Goal: Transaction & Acquisition: Purchase product/service

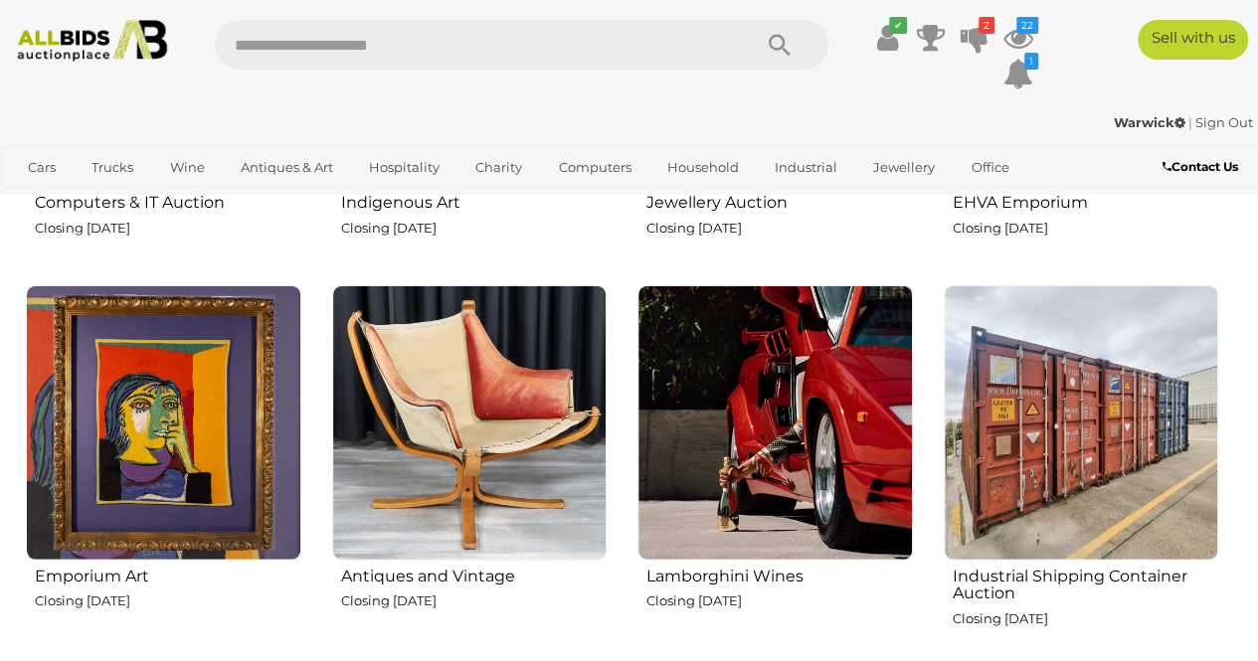
scroll to position [2461, 0]
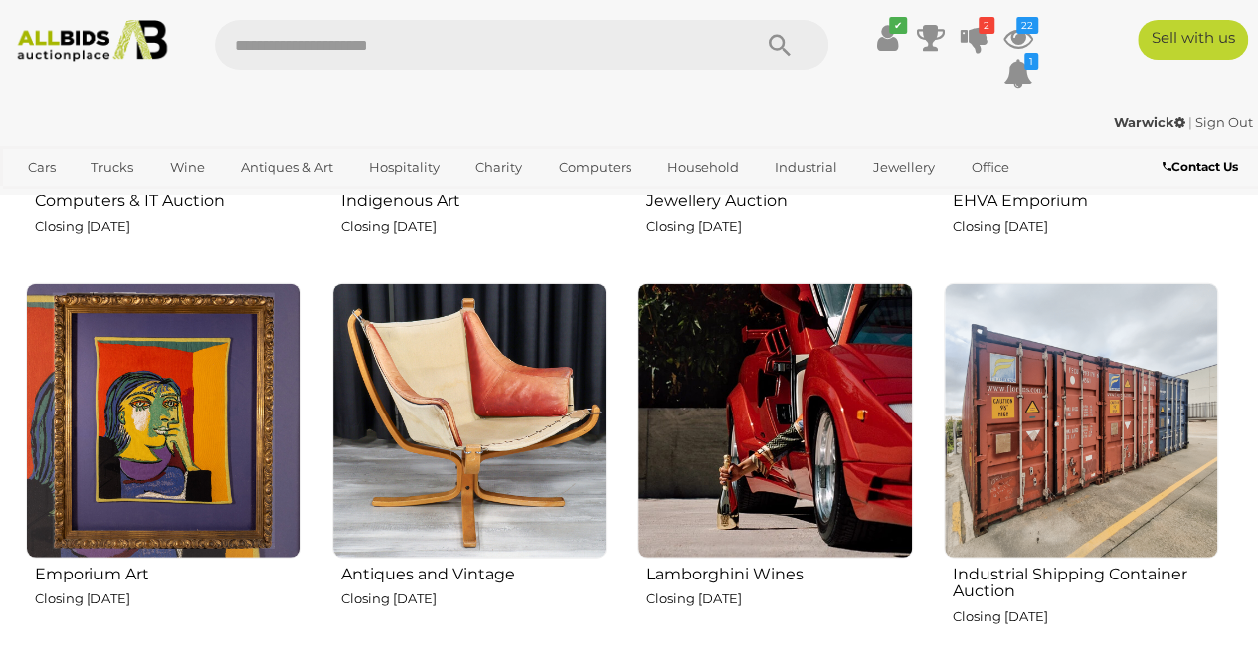
click at [409, 448] on img at bounding box center [469, 420] width 275 height 275
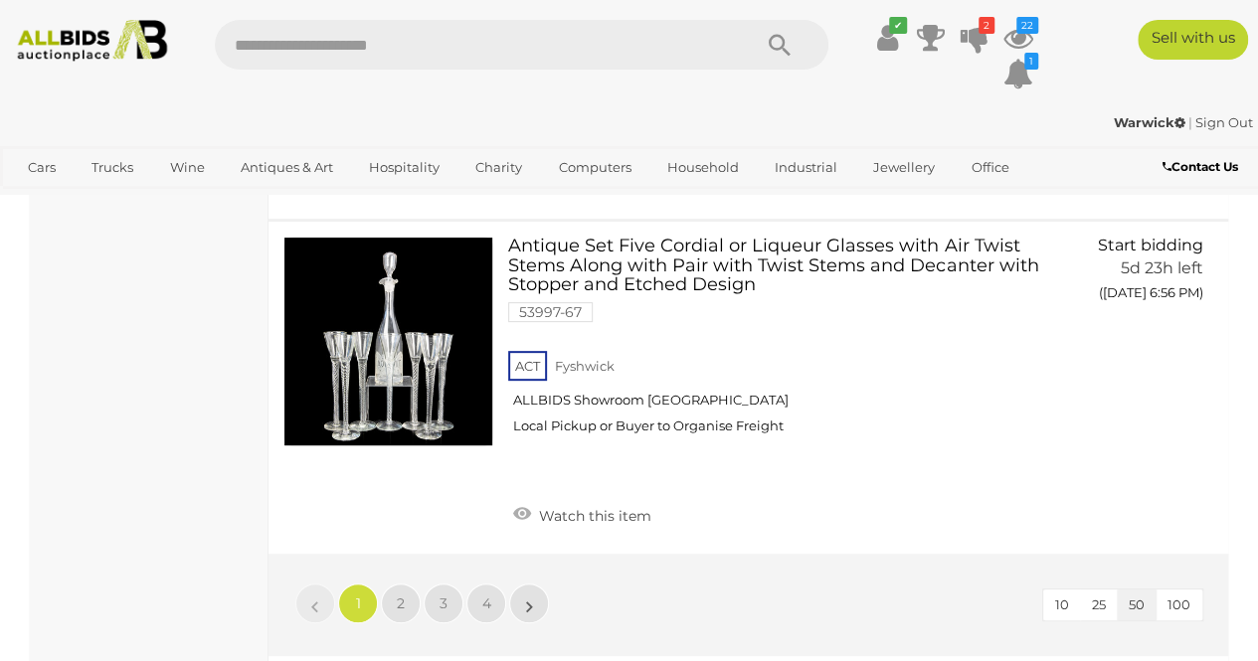
scroll to position [15310, 0]
click at [391, 583] on link "2" at bounding box center [401, 603] width 40 height 40
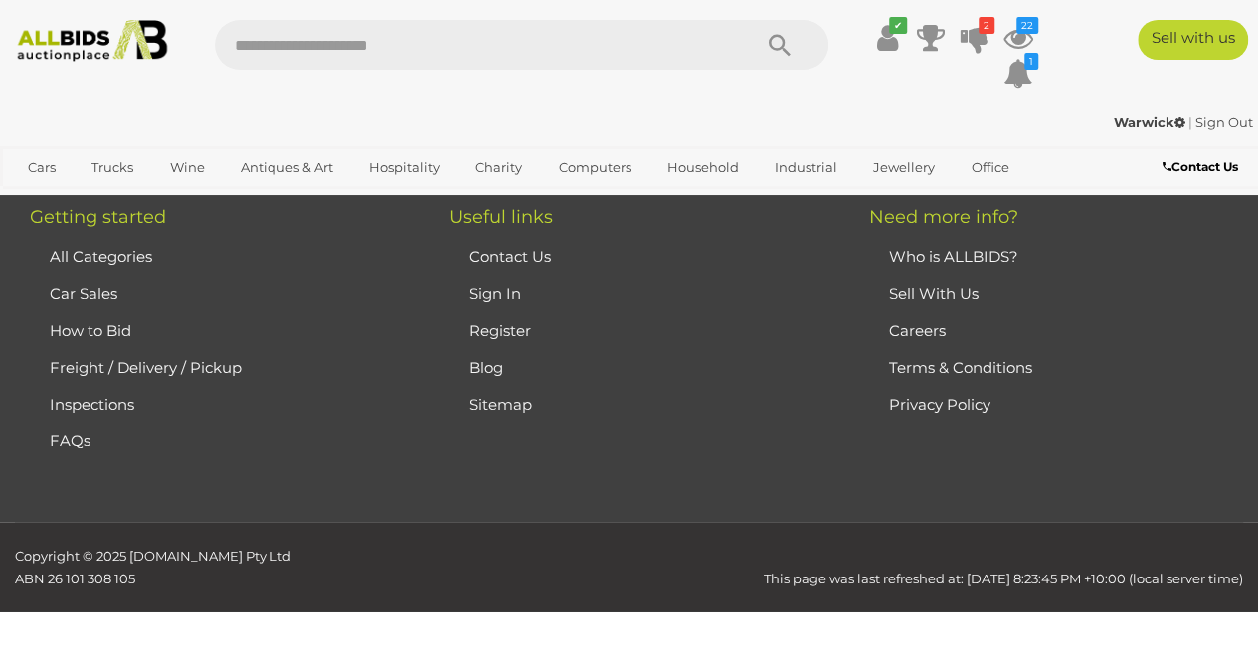
scroll to position [101, 0]
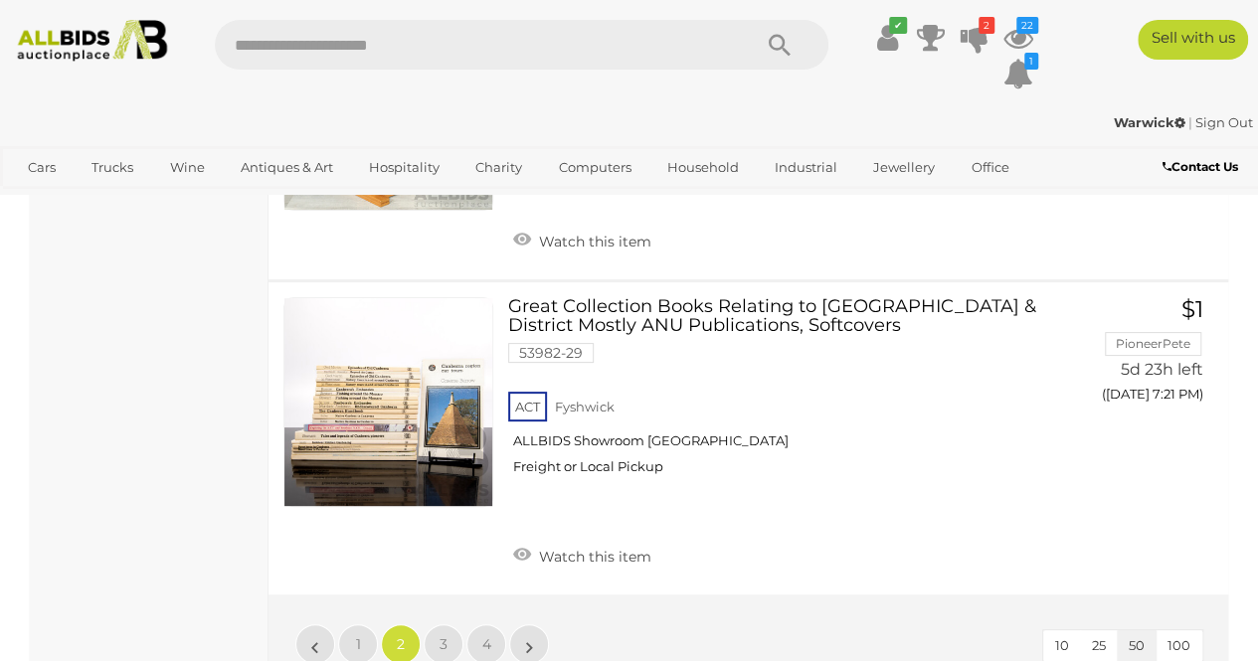
scroll to position [15162, 0]
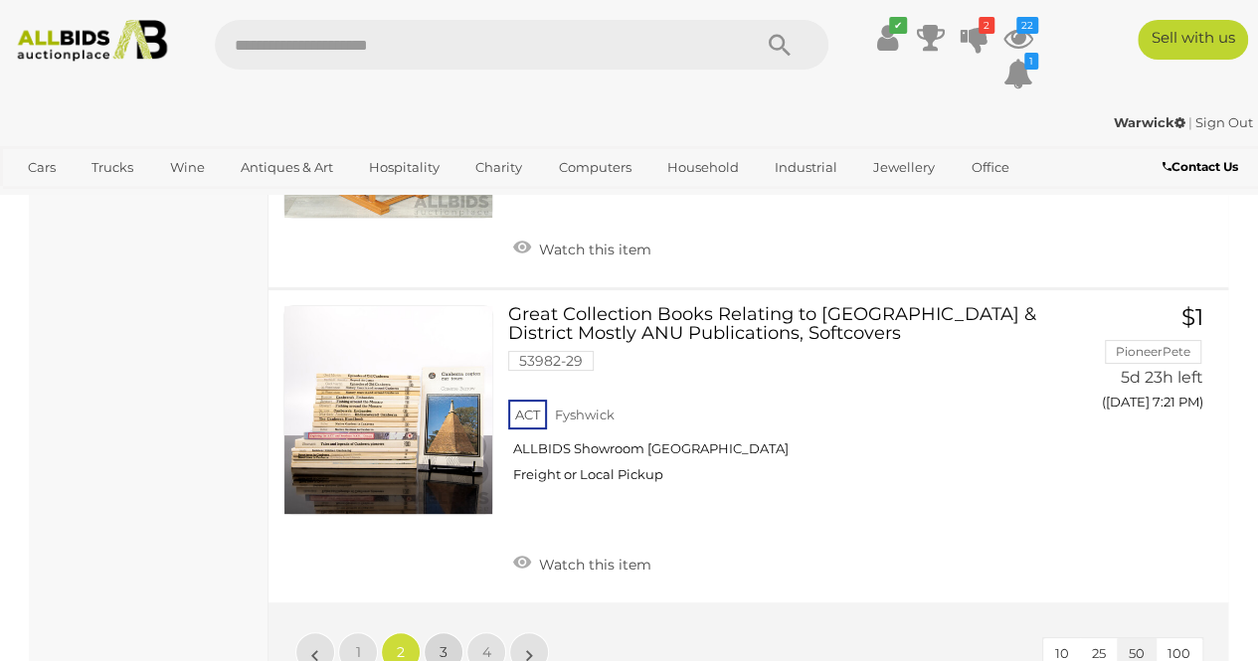
click at [455, 632] on link "3" at bounding box center [444, 652] width 40 height 40
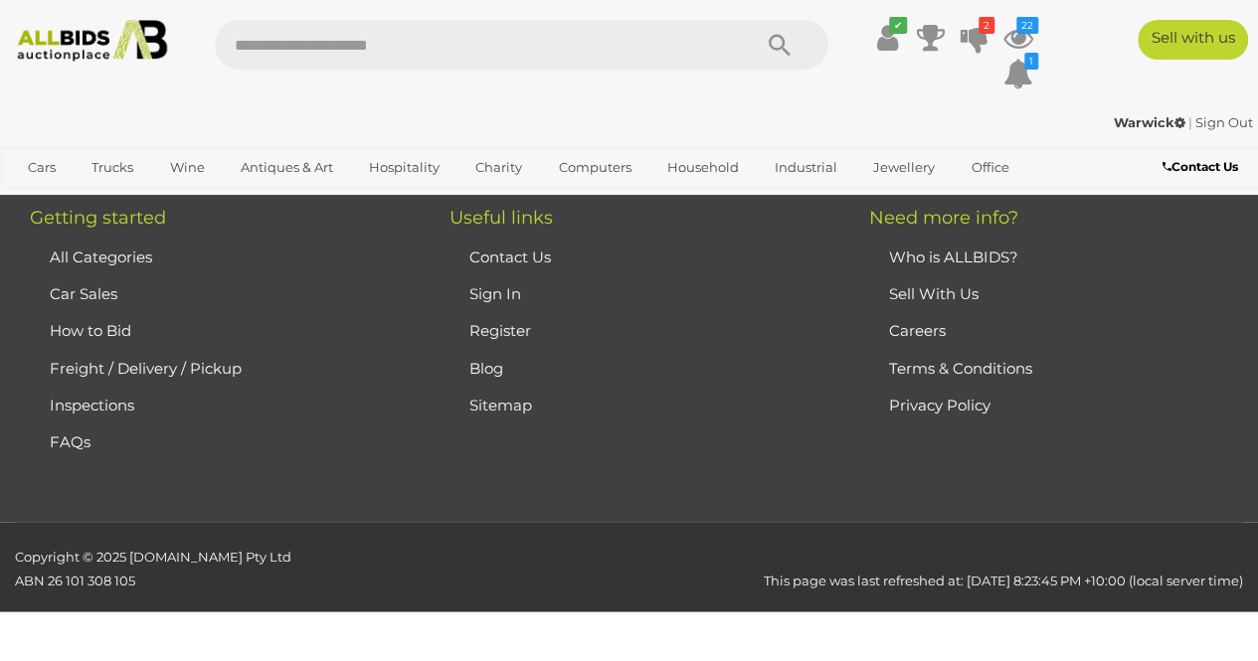
scroll to position [101, 0]
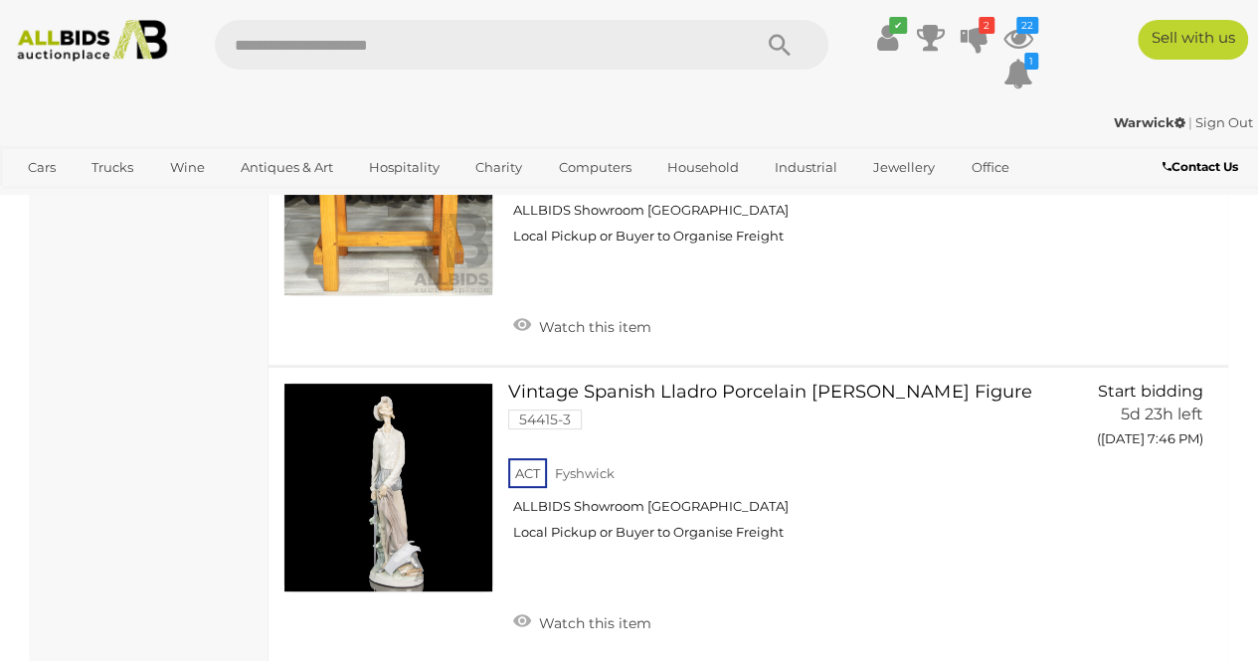
scroll to position [15167, 0]
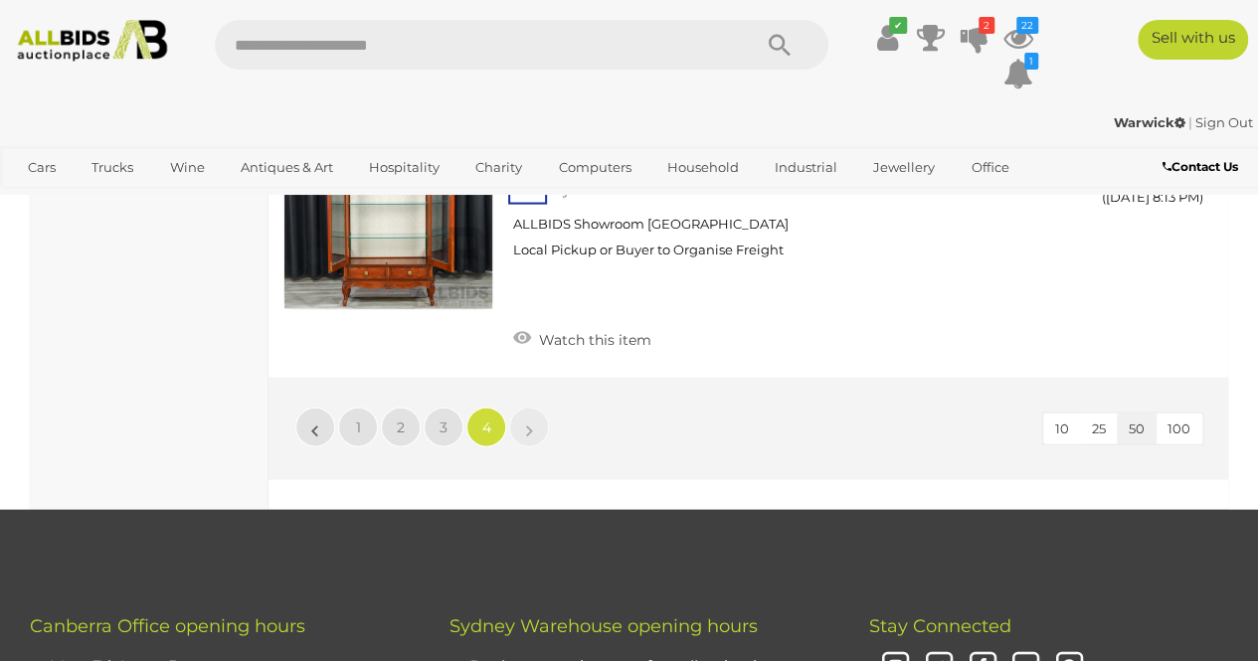
scroll to position [9550, 0]
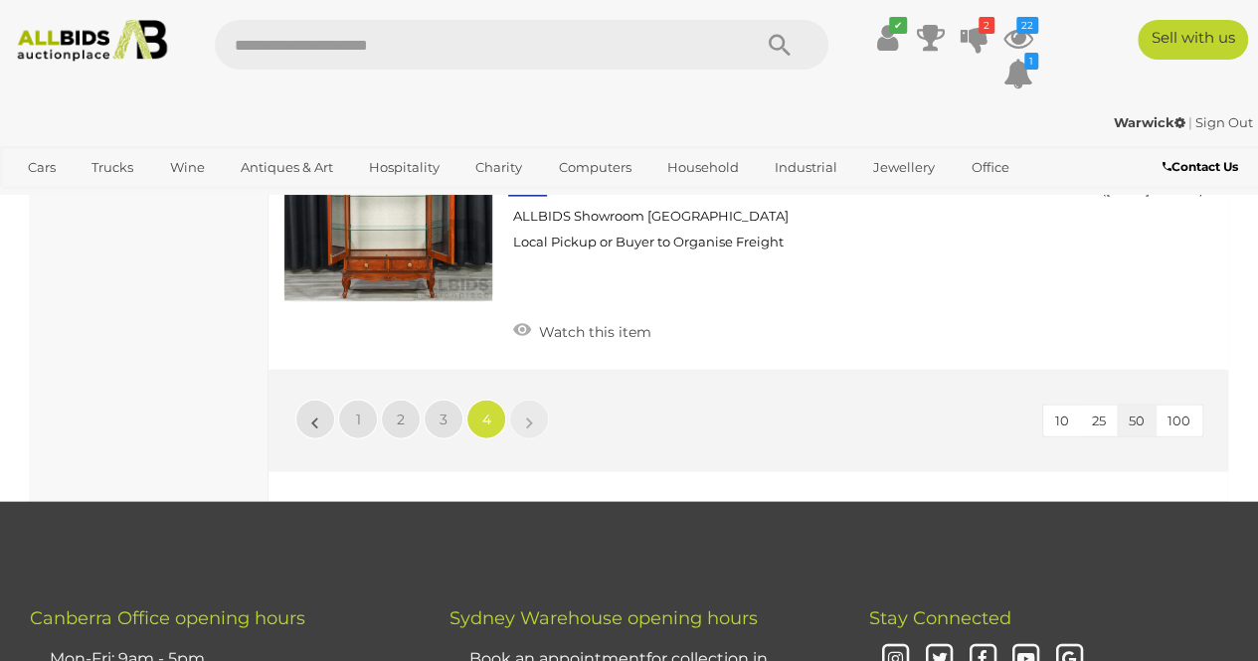
click at [74, 53] on img at bounding box center [92, 41] width 166 height 42
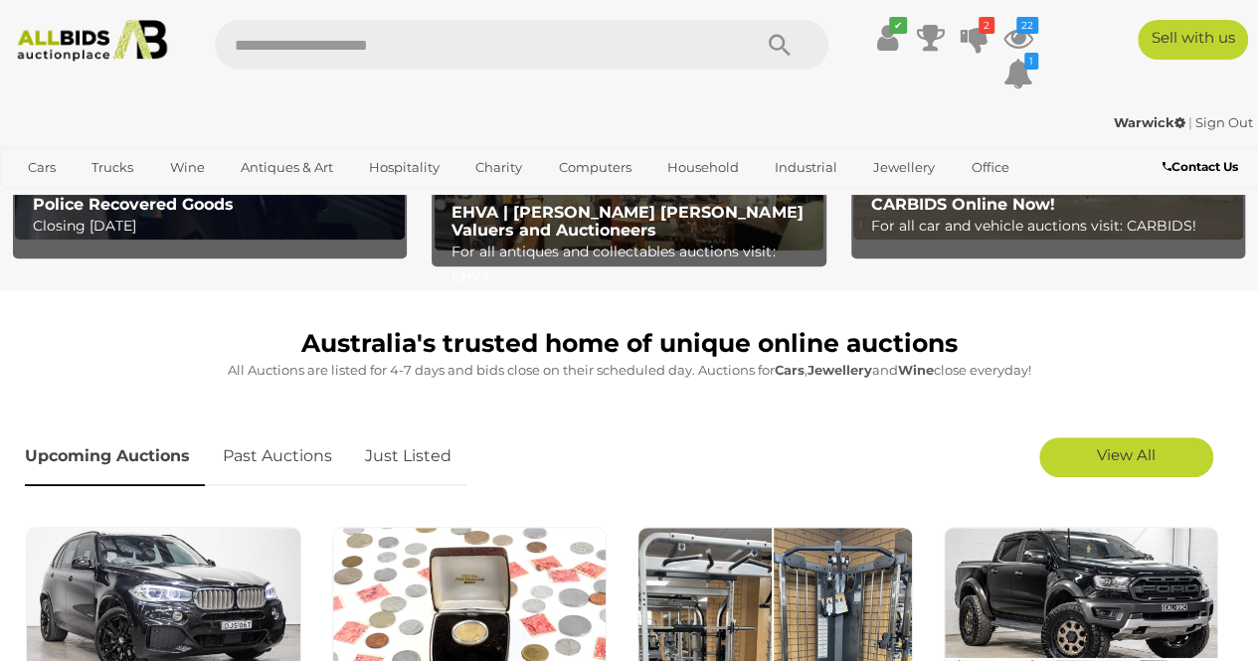
scroll to position [318, 0]
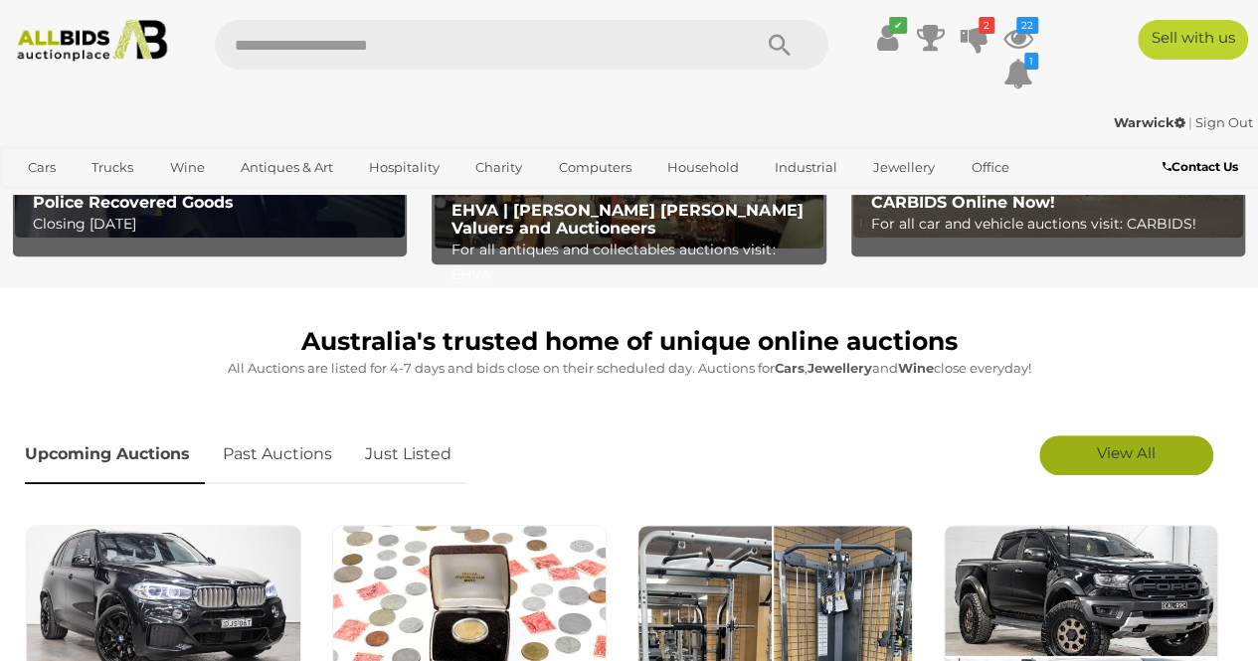
click at [1085, 441] on link "View All" at bounding box center [1126, 456] width 174 height 40
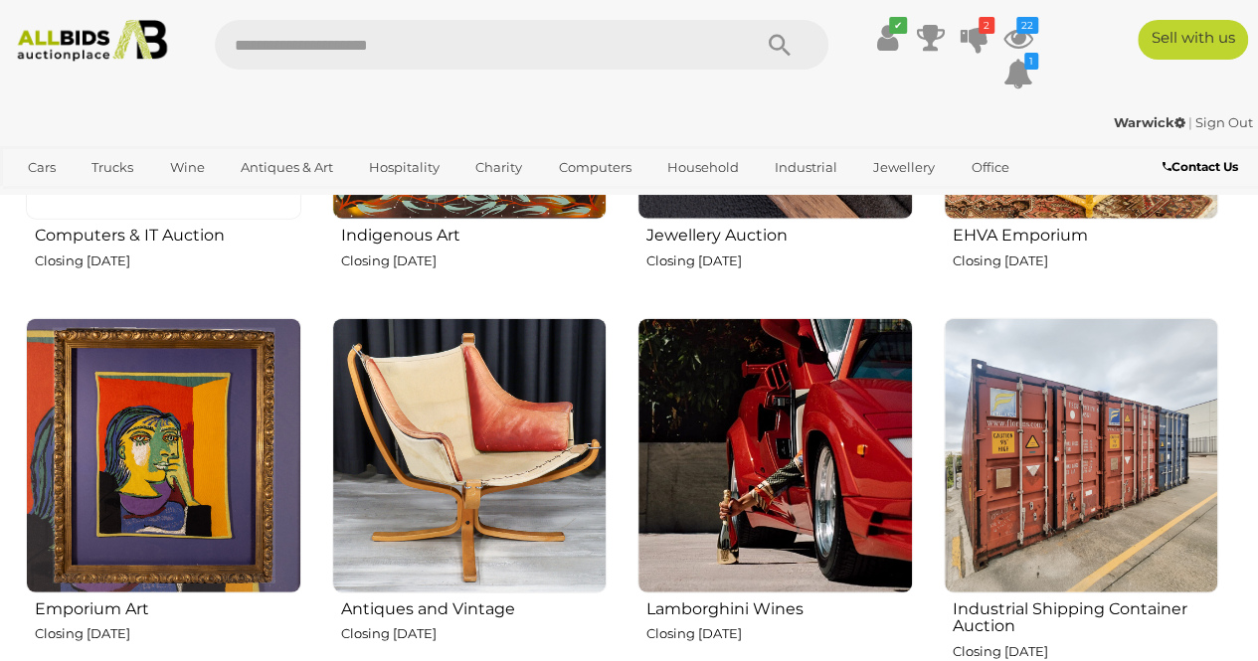
scroll to position [2427, 0]
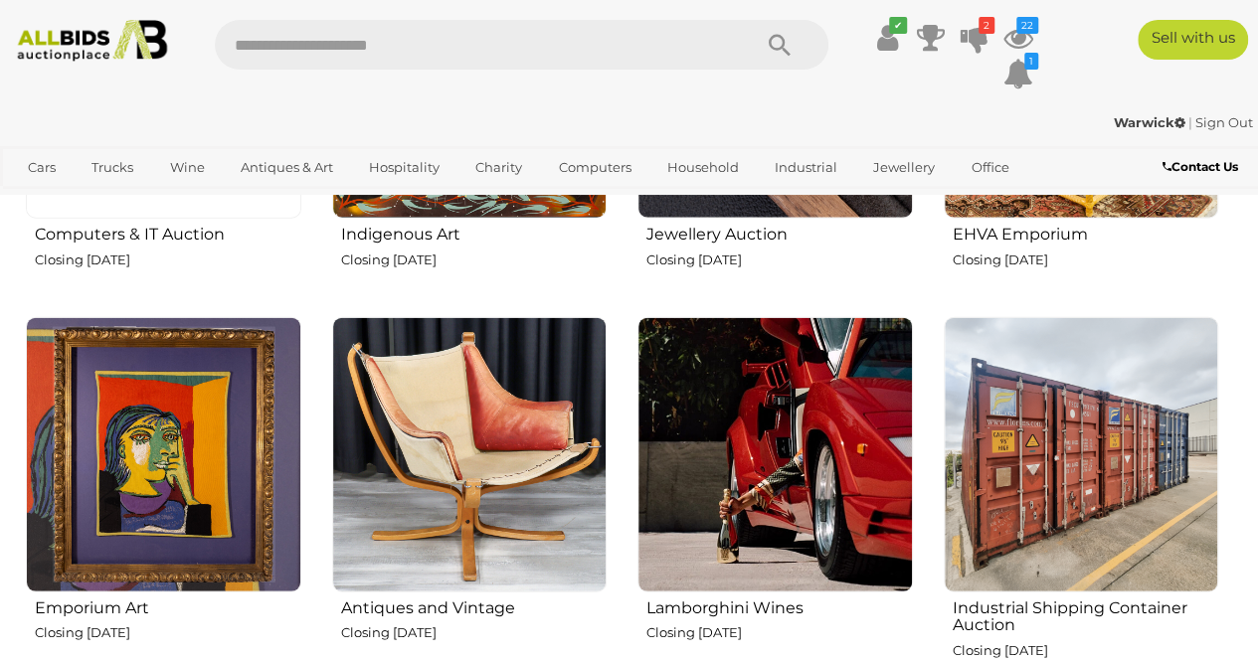
click at [194, 520] on img at bounding box center [163, 454] width 275 height 275
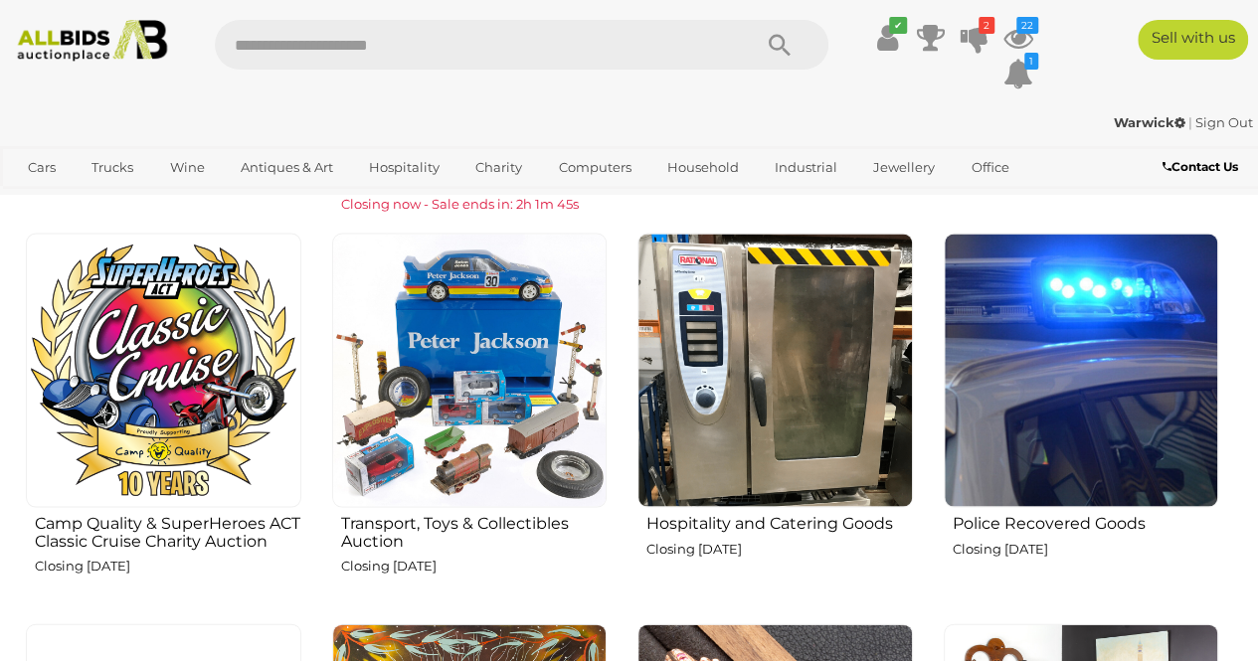
scroll to position [1747, 0]
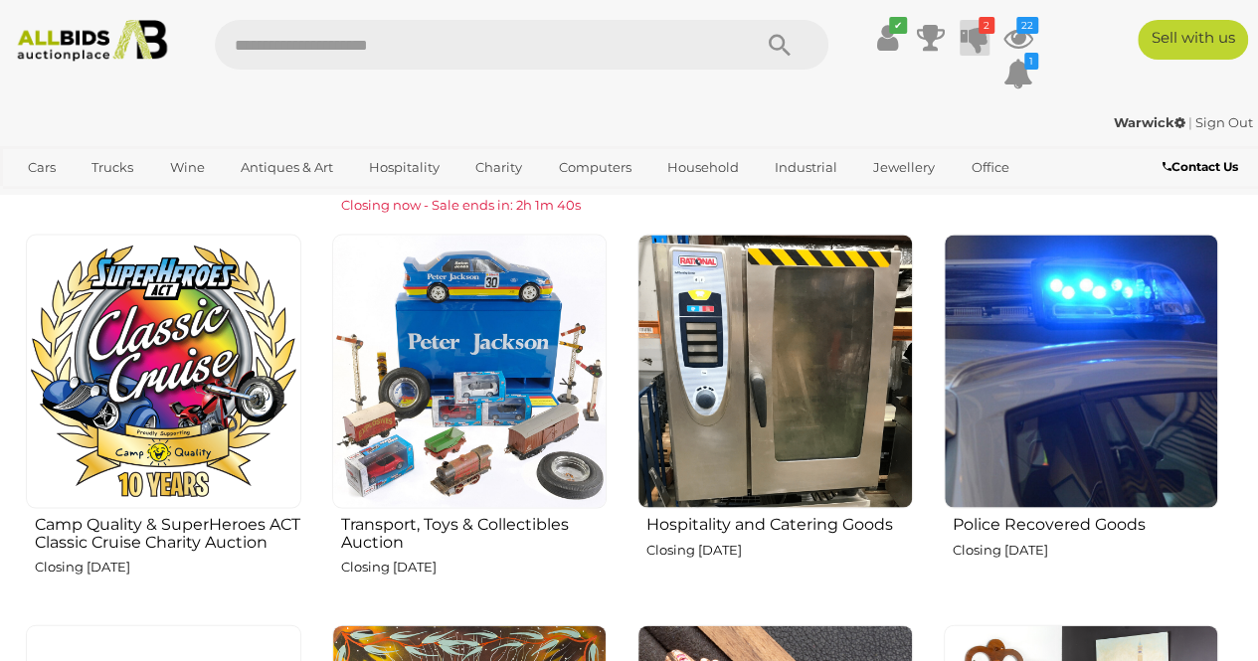
click at [973, 33] on icon at bounding box center [975, 38] width 28 height 36
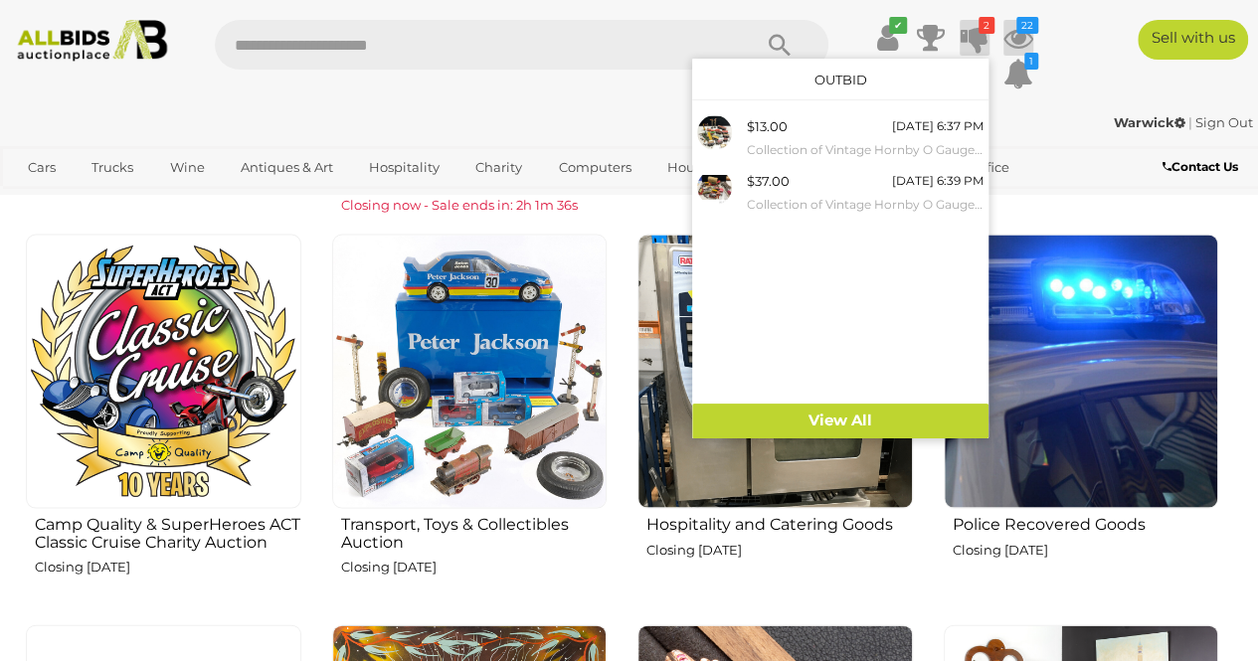
click at [1014, 25] on icon at bounding box center [1018, 38] width 30 height 36
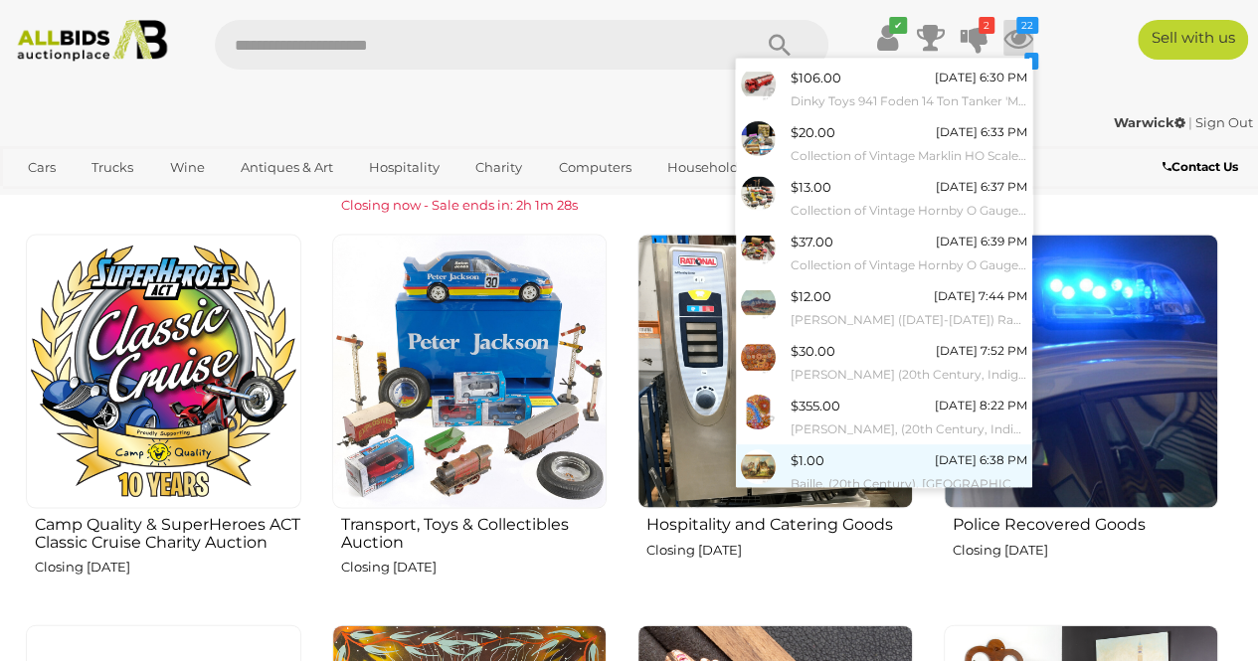
scroll to position [0, 0]
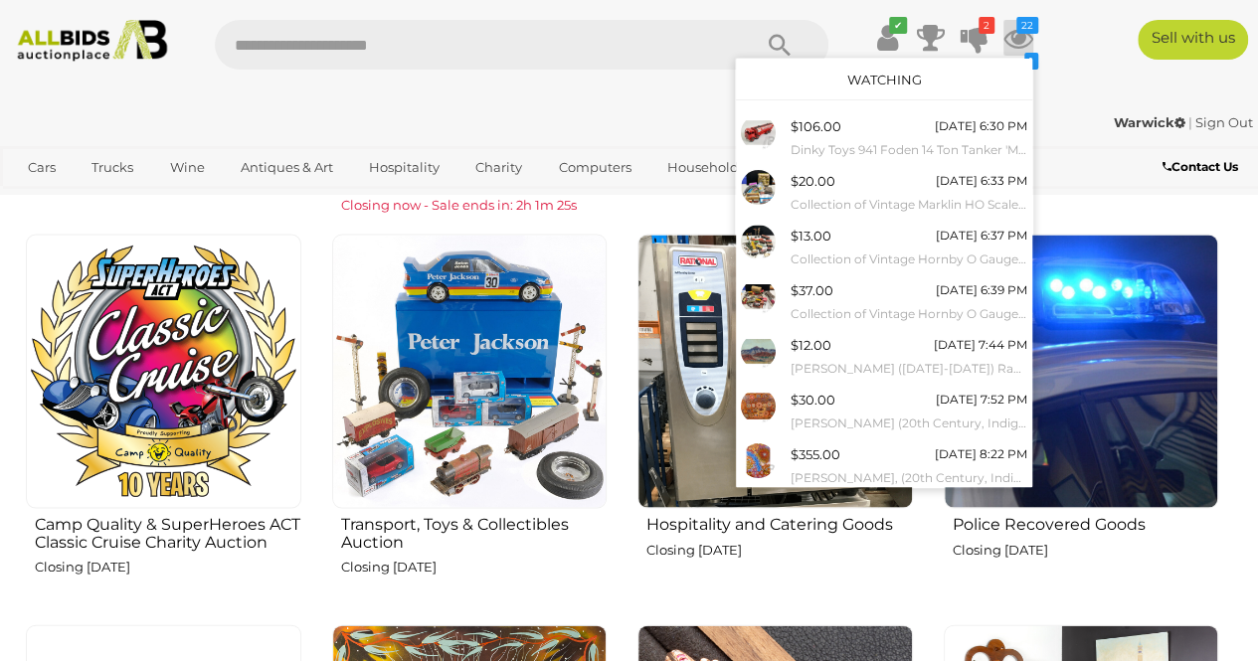
click at [871, 329] on link "$12.00 Tuesday 7:44 PM Inkamala, Clifford (1927-1982) Ranges, Central Australia" at bounding box center [884, 356] width 296 height 55
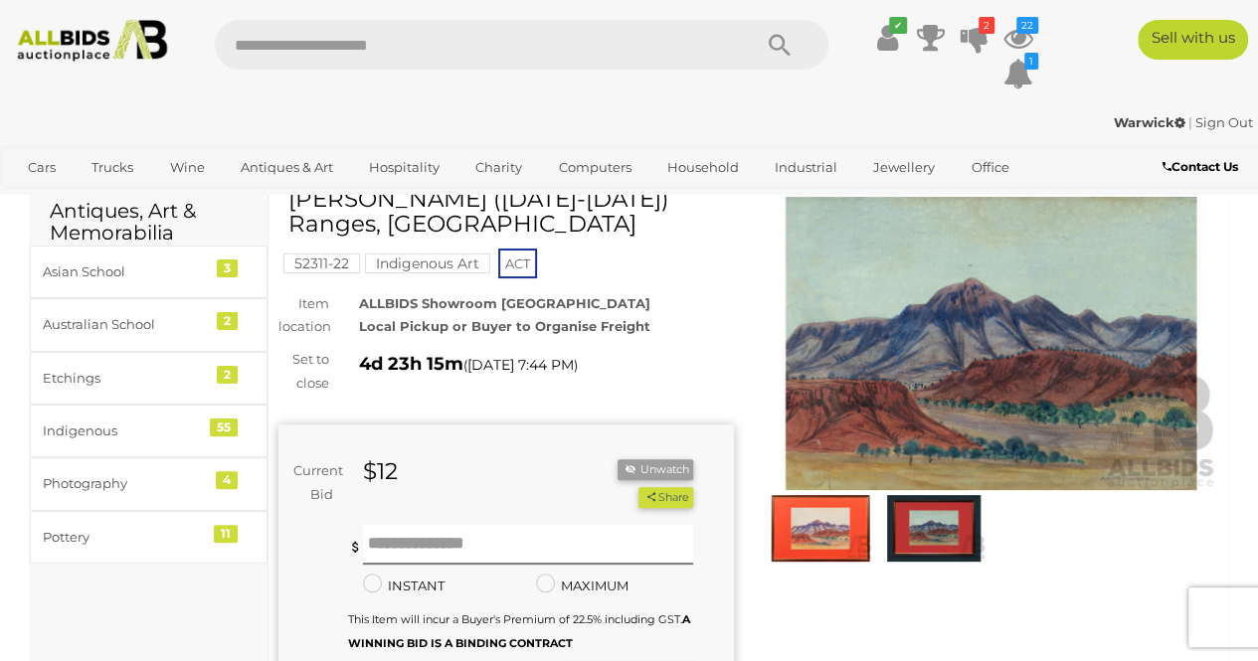
scroll to position [61, 0]
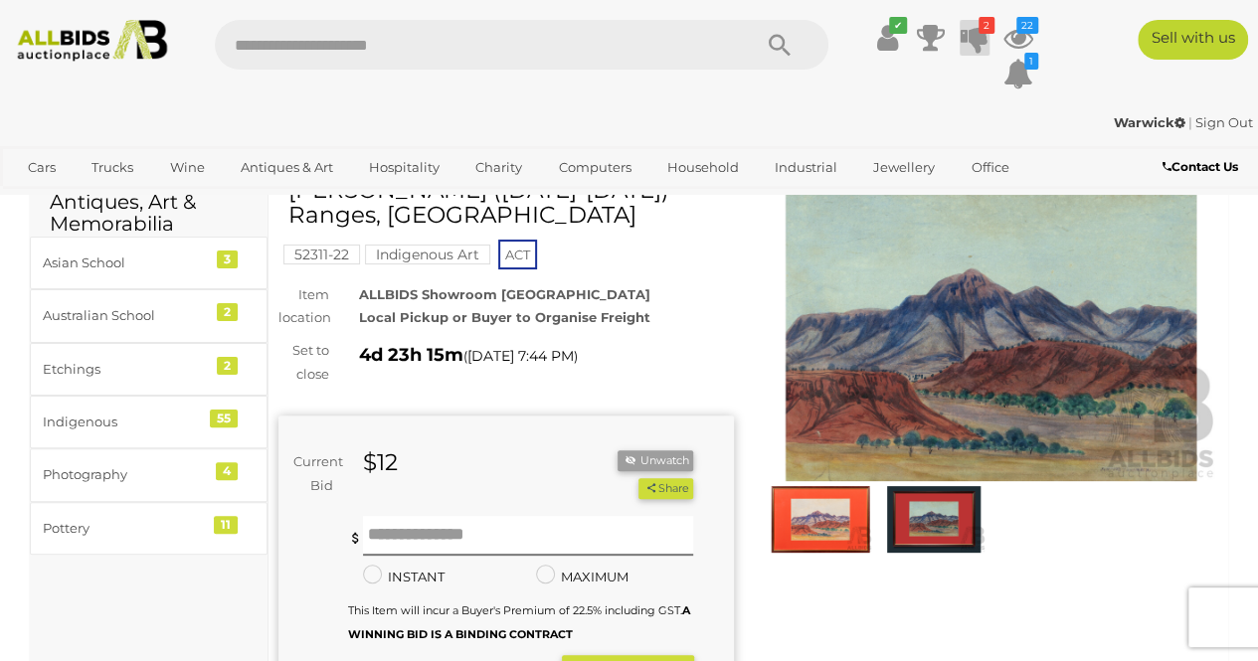
click at [969, 31] on icon at bounding box center [975, 38] width 28 height 36
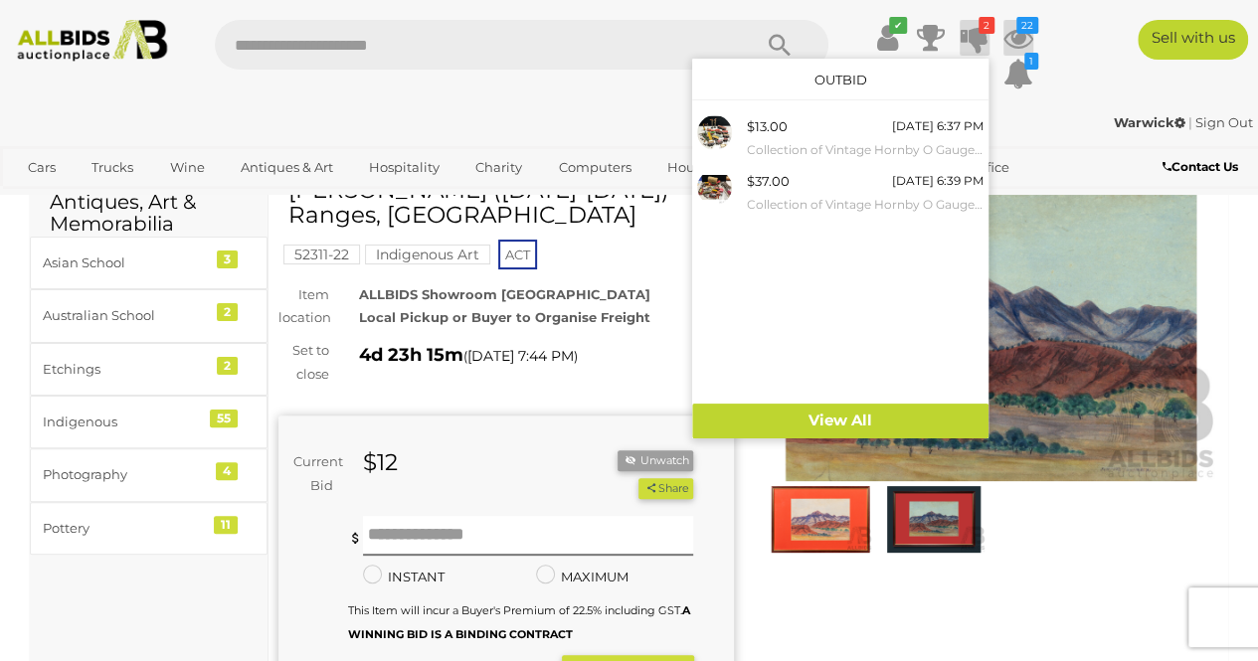
click at [1016, 36] on icon at bounding box center [1018, 38] width 30 height 36
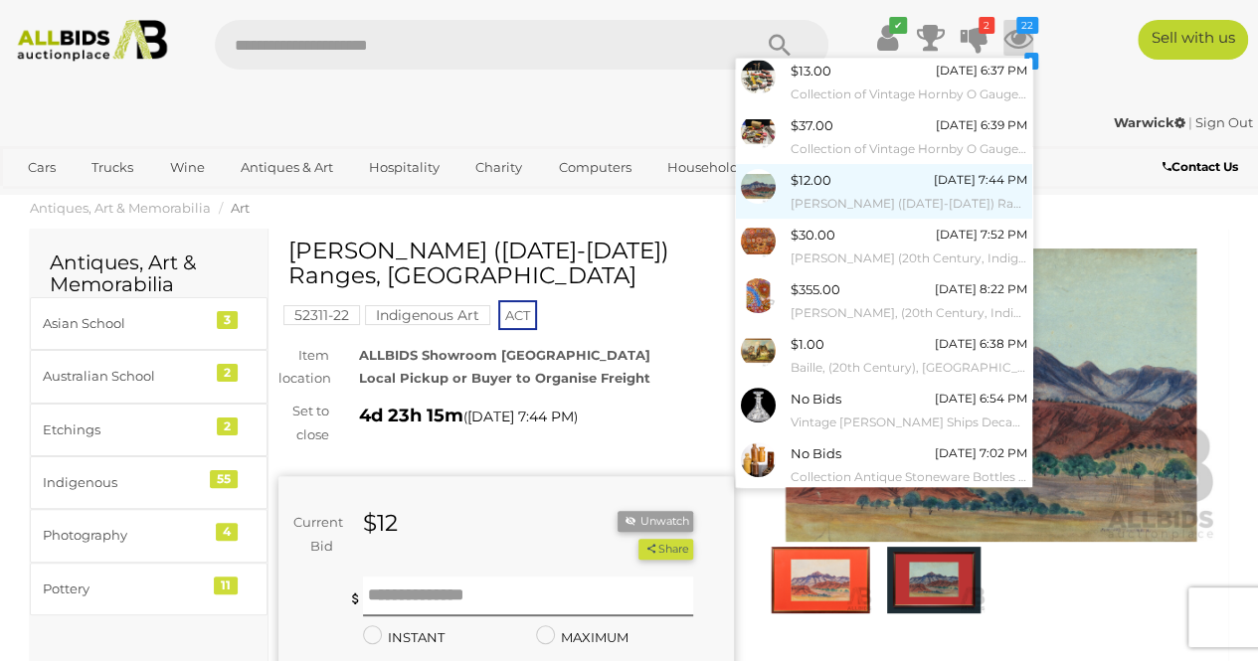
scroll to position [203, 0]
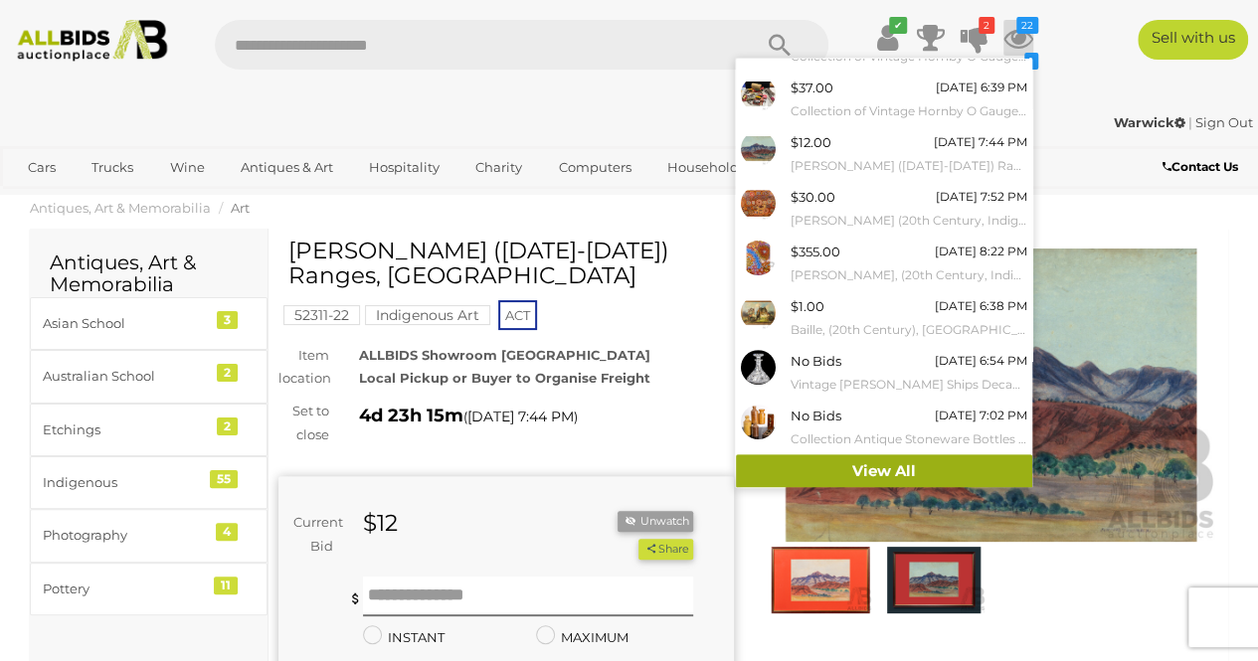
click at [877, 462] on link "View All" at bounding box center [884, 471] width 296 height 35
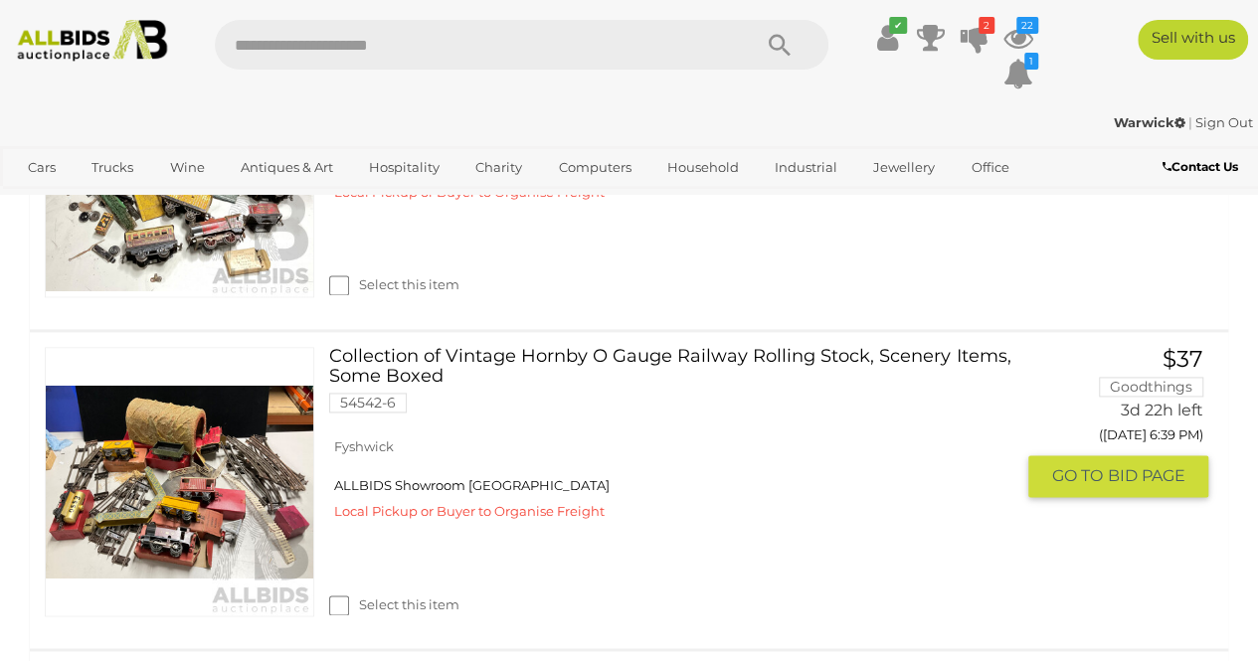
scroll to position [1193, 0]
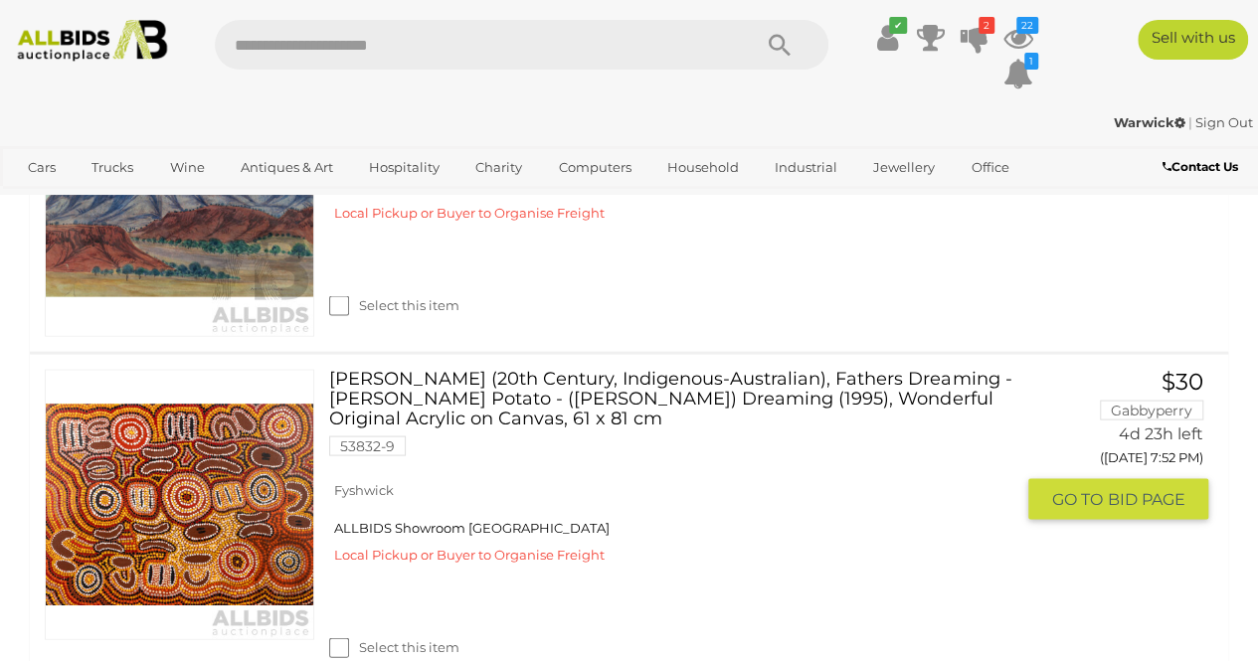
click at [552, 466] on link "Agnes Dixon (20th Century, Indigenous-Australian), Fathers Dreaming - Bush Pota…" at bounding box center [678, 419] width 669 height 100
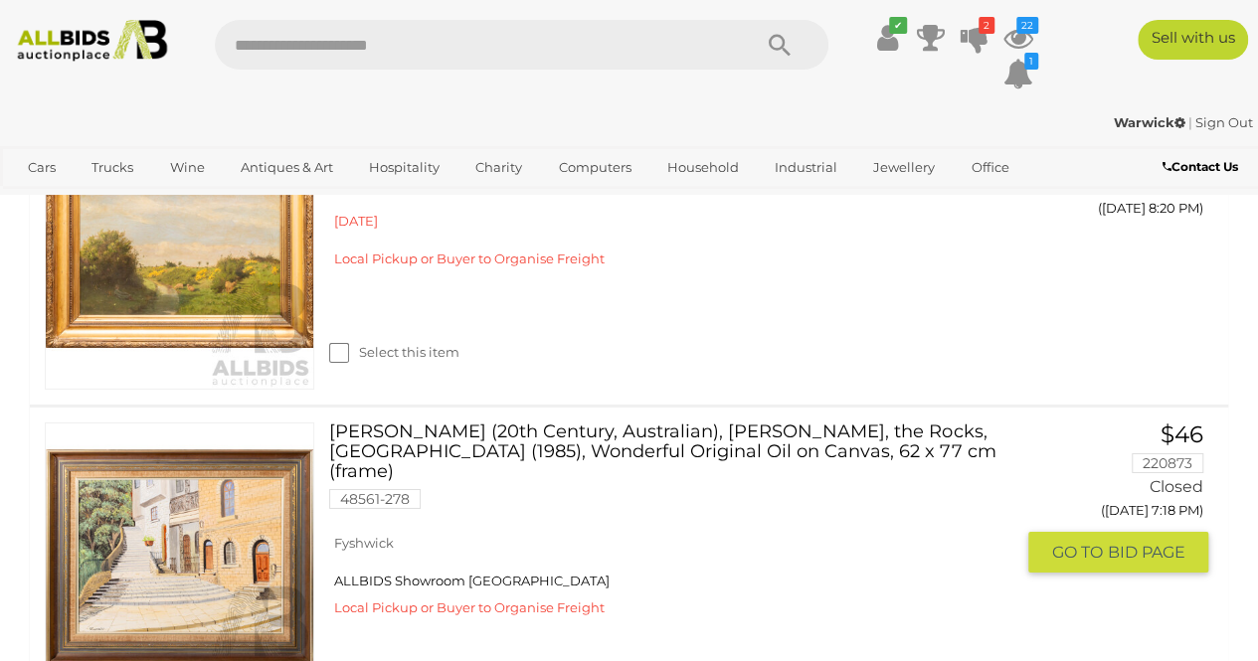
scroll to position [6890, 0]
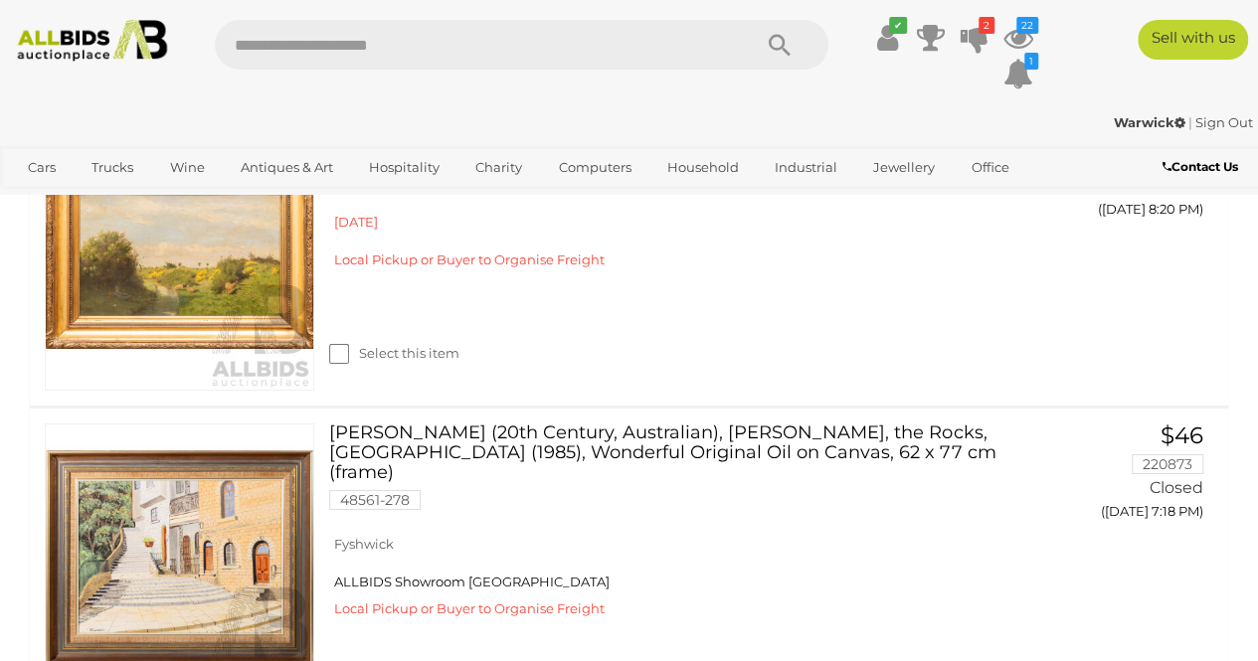
click at [122, 19] on div "✔ Track & Trace 2 22" at bounding box center [629, 53] width 1258 height 106
click at [120, 29] on img at bounding box center [92, 41] width 166 height 42
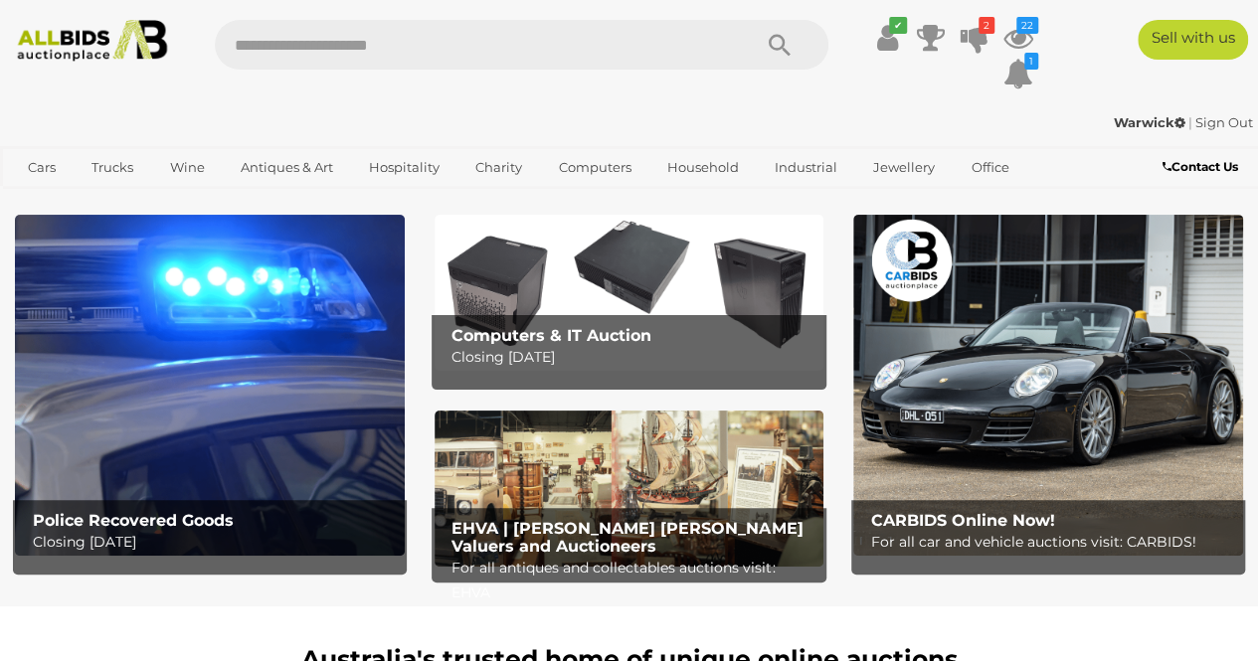
click at [1209, 118] on link "Sign Out" at bounding box center [1224, 122] width 58 height 16
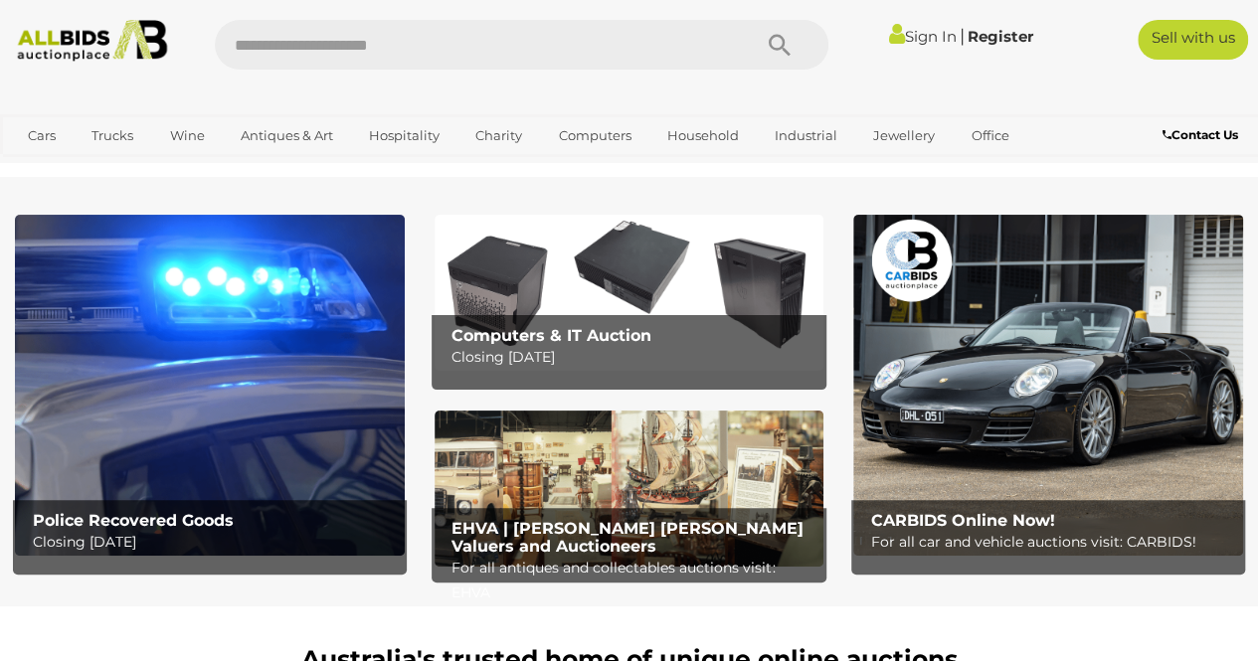
click at [1092, 43] on div "Sell with us" at bounding box center [1165, 40] width 215 height 40
